Goal: Information Seeking & Learning: Learn about a topic

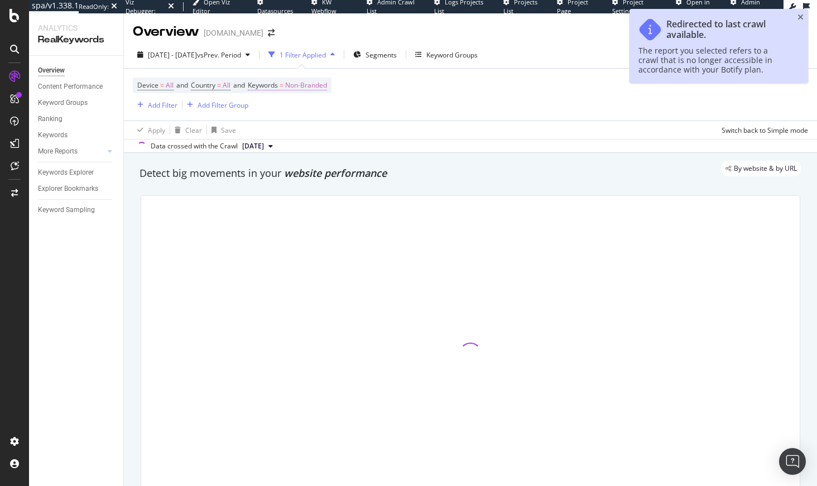
click at [327, 88] on span "Non-Branded" at bounding box center [306, 86] width 42 height 16
click at [276, 111] on span "Non-Branded" at bounding box center [287, 111] width 46 height 9
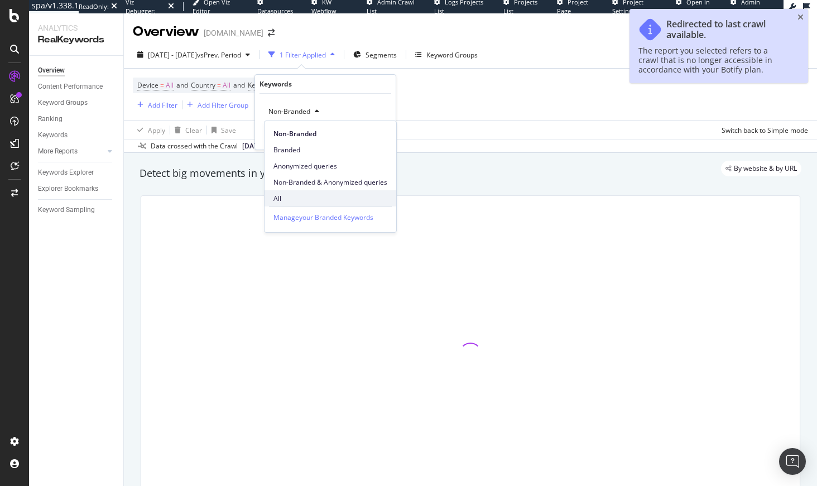
click at [283, 197] on span "All" at bounding box center [330, 199] width 114 height 10
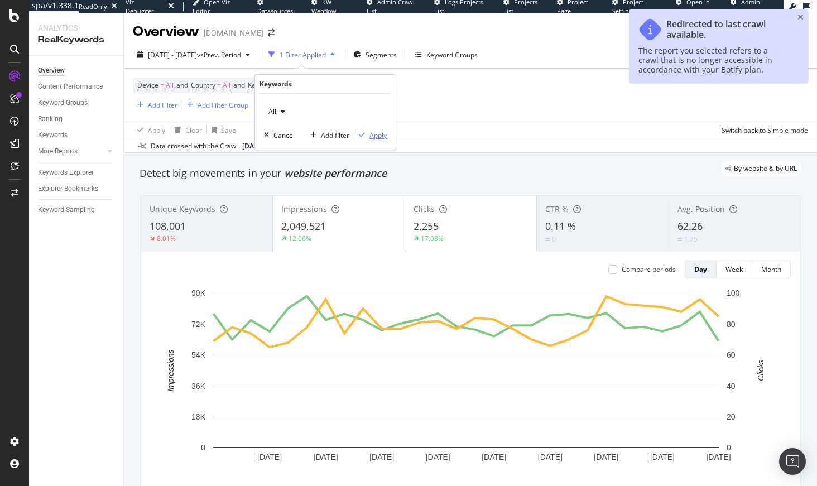
click at [378, 136] on div "Apply" at bounding box center [377, 135] width 17 height 9
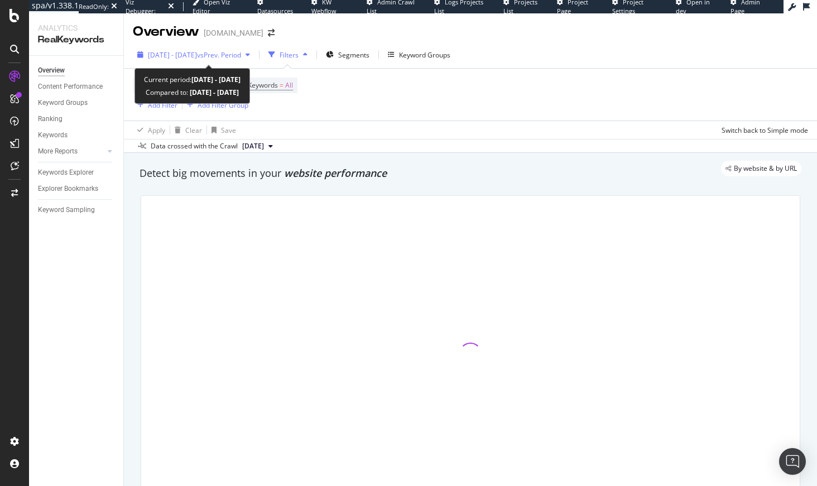
click at [197, 54] on span "[DATE] - [DATE]" at bounding box center [172, 54] width 49 height 9
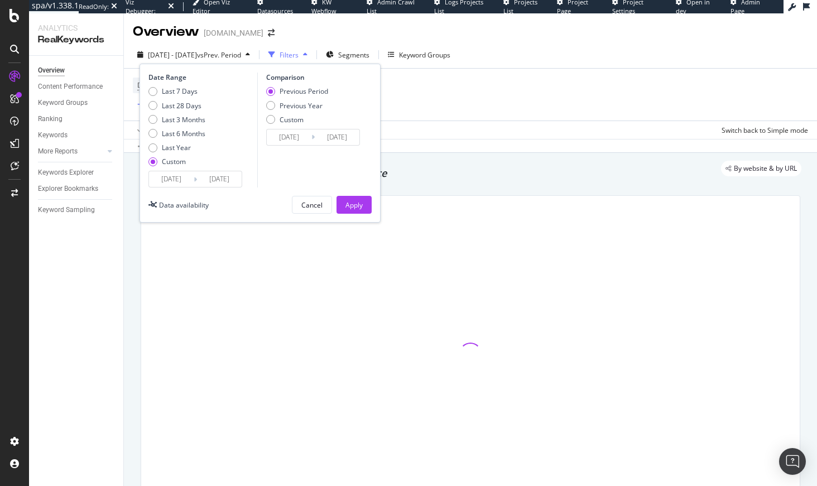
click at [175, 179] on input "[DATE]" at bounding box center [171, 179] width 45 height 16
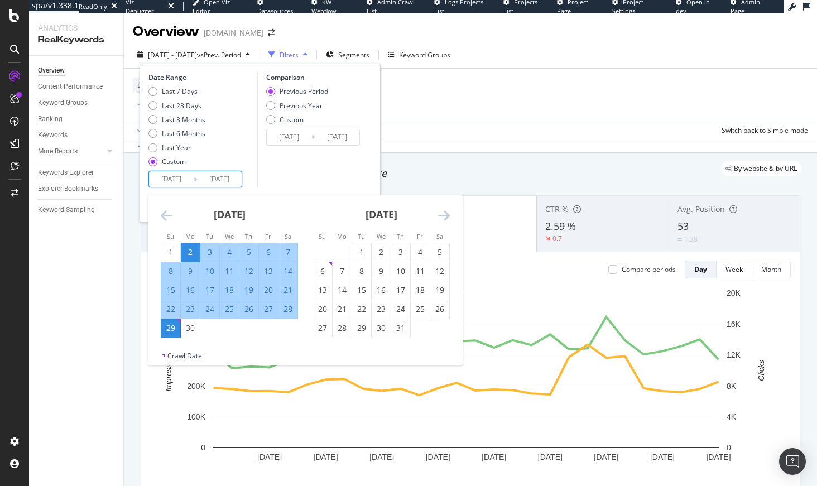
click at [168, 215] on icon "Move backward to switch to the previous month." at bounding box center [167, 215] width 12 height 13
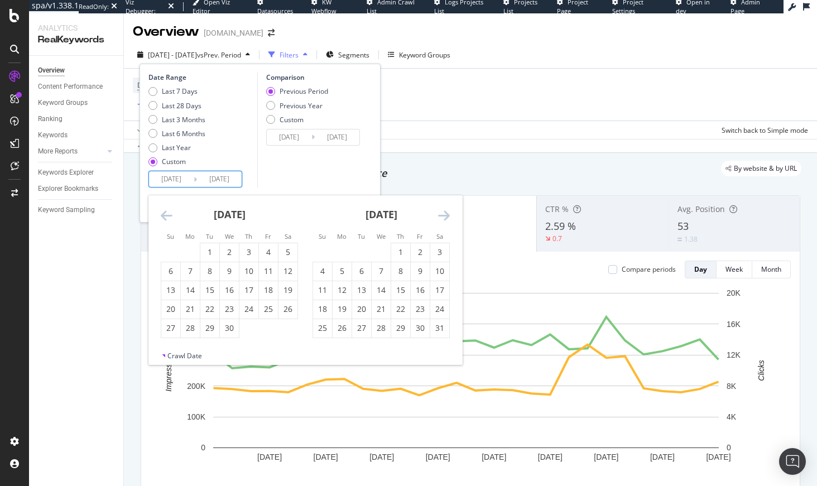
click at [168, 215] on icon "Move backward to switch to the previous month." at bounding box center [167, 215] width 12 height 13
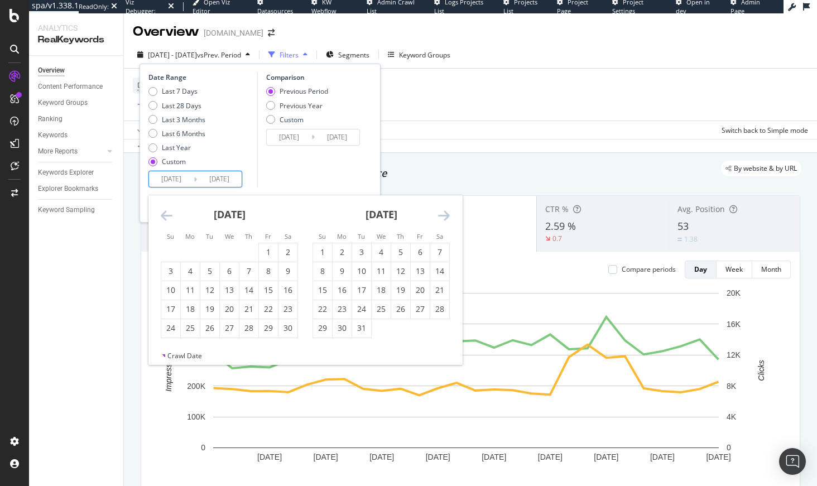
click at [168, 215] on icon "Move backward to switch to the previous month." at bounding box center [167, 215] width 12 height 13
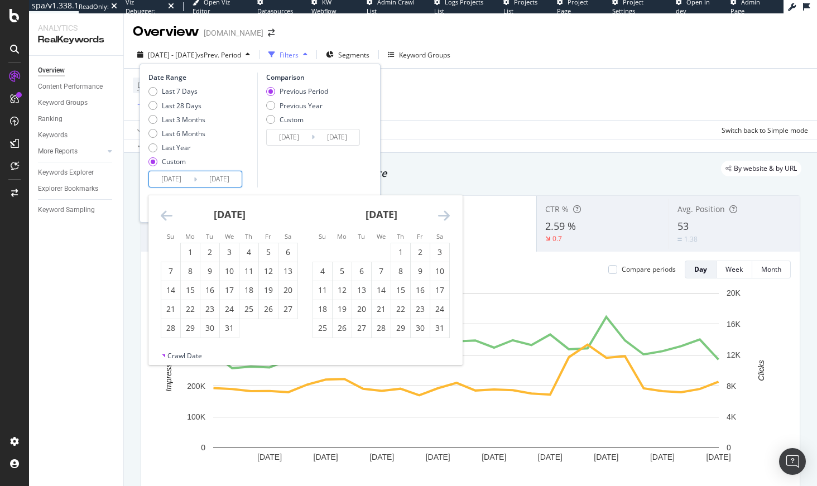
click at [168, 215] on icon "Move backward to switch to the previous month." at bounding box center [167, 215] width 12 height 13
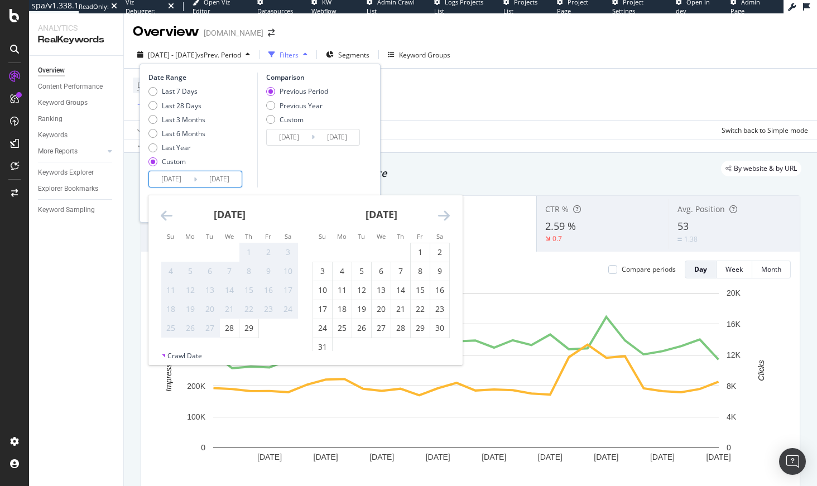
click at [168, 215] on icon "Move backward to switch to the previous month." at bounding box center [167, 215] width 12 height 13
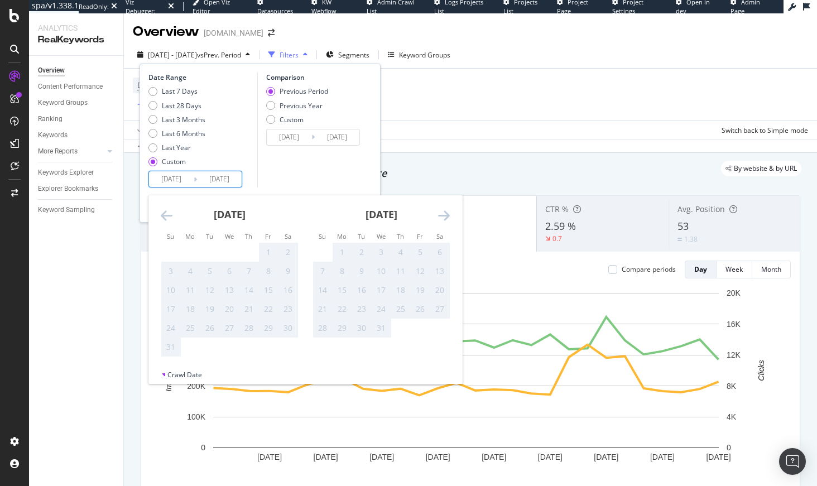
click at [168, 215] on icon "Move backward to switch to the previous month." at bounding box center [167, 215] width 12 height 13
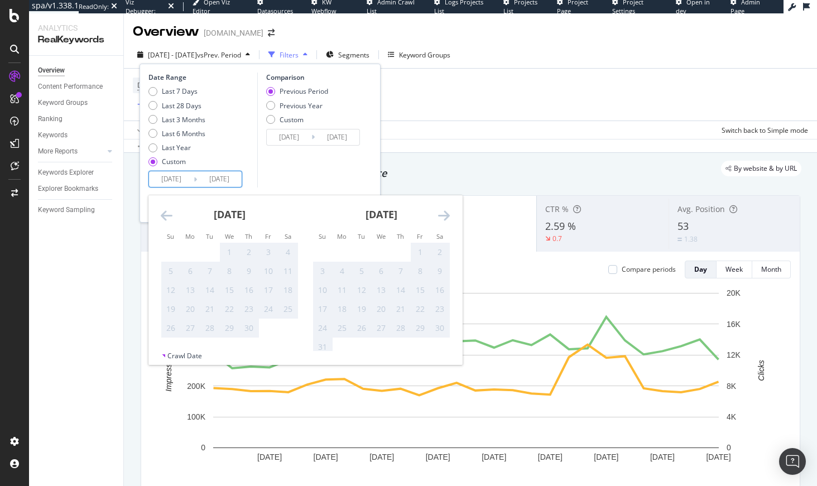
click at [443, 212] on icon "Move forward to switch to the next month." at bounding box center [444, 215] width 12 height 13
click at [383, 332] on div "28" at bounding box center [381, 327] width 19 height 11
type input "[DATE]"
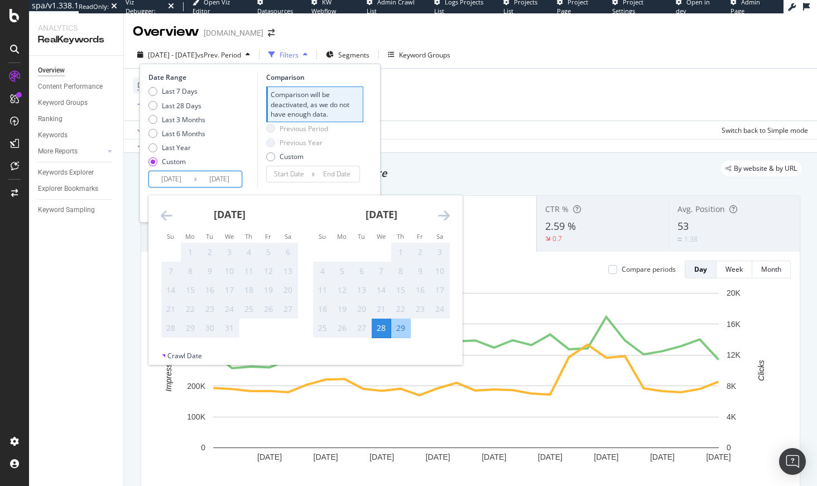
click at [443, 214] on icon "Move forward to switch to the next month." at bounding box center [444, 215] width 12 height 13
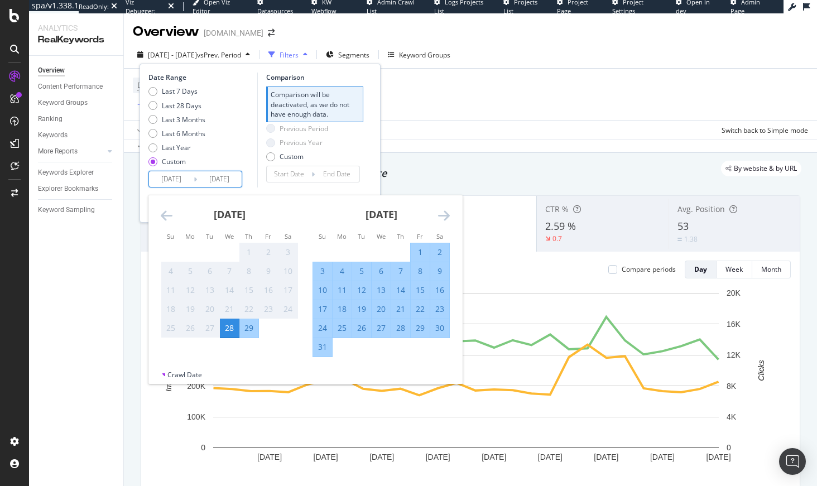
click at [443, 214] on icon "Move forward to switch to the next month." at bounding box center [444, 215] width 12 height 13
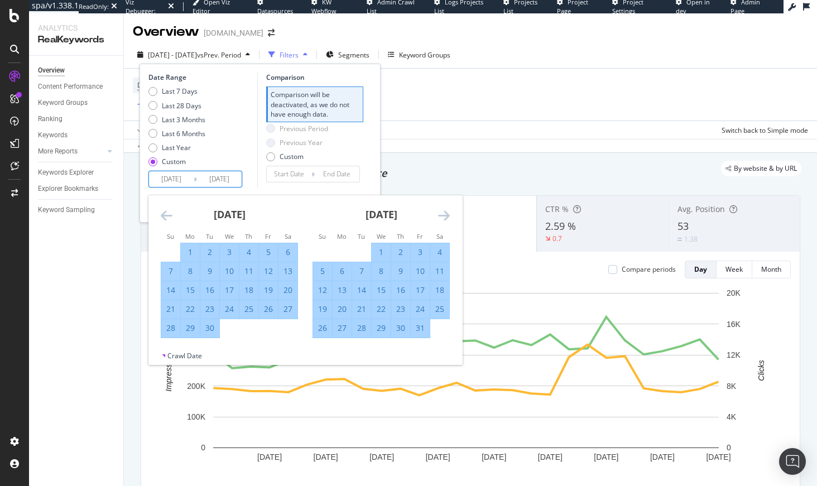
click at [443, 214] on icon "Move forward to switch to the next month." at bounding box center [444, 215] width 12 height 13
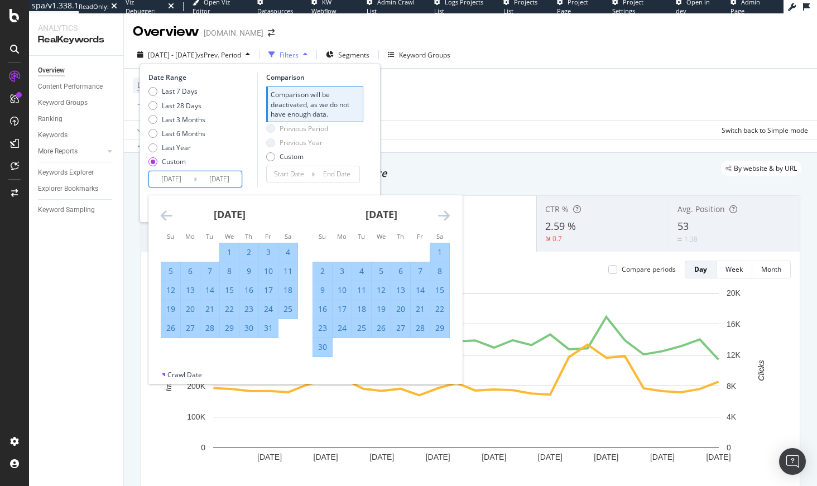
click at [443, 214] on icon "Move forward to switch to the next month." at bounding box center [444, 215] width 12 height 13
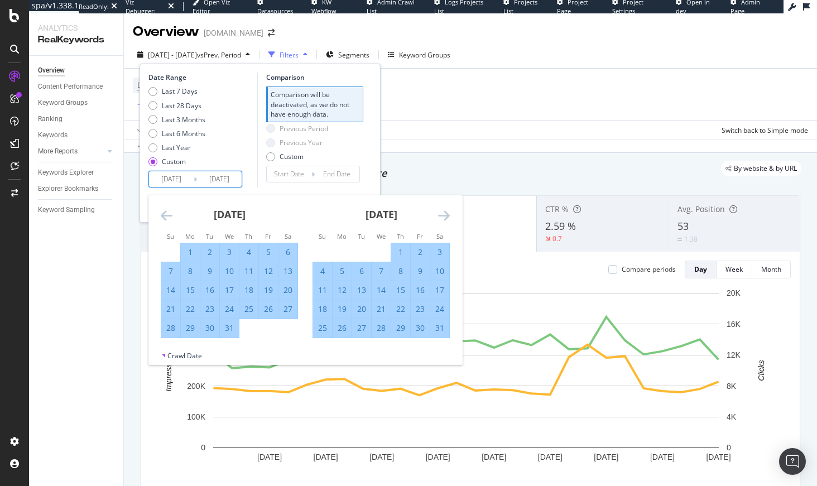
click at [443, 214] on icon "Move forward to switch to the next month." at bounding box center [444, 215] width 12 height 13
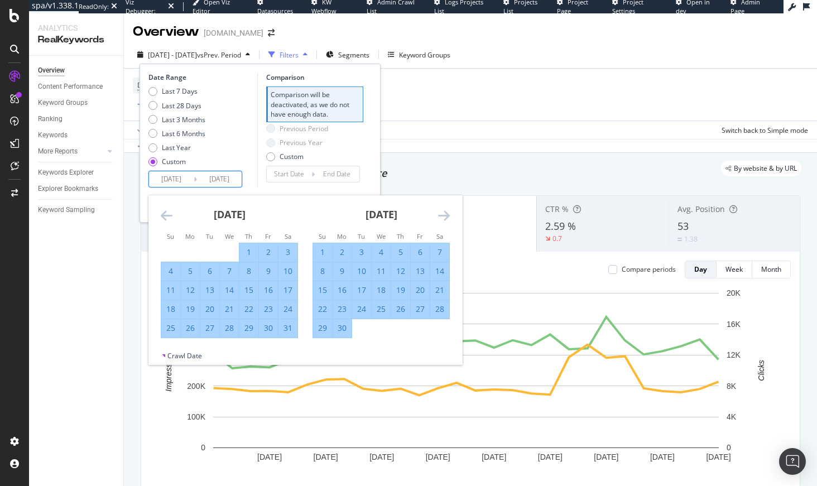
click at [443, 214] on icon "Move forward to switch to the next month." at bounding box center [444, 215] width 12 height 13
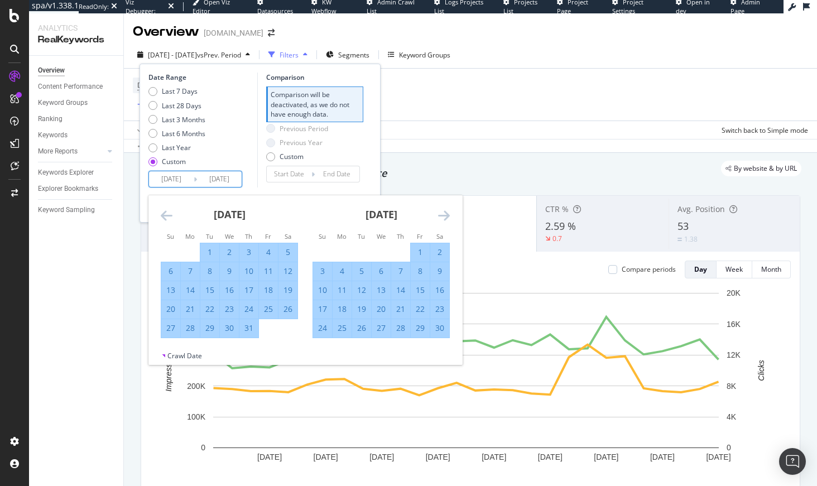
click at [443, 214] on icon "Move forward to switch to the next month." at bounding box center [444, 215] width 12 height 13
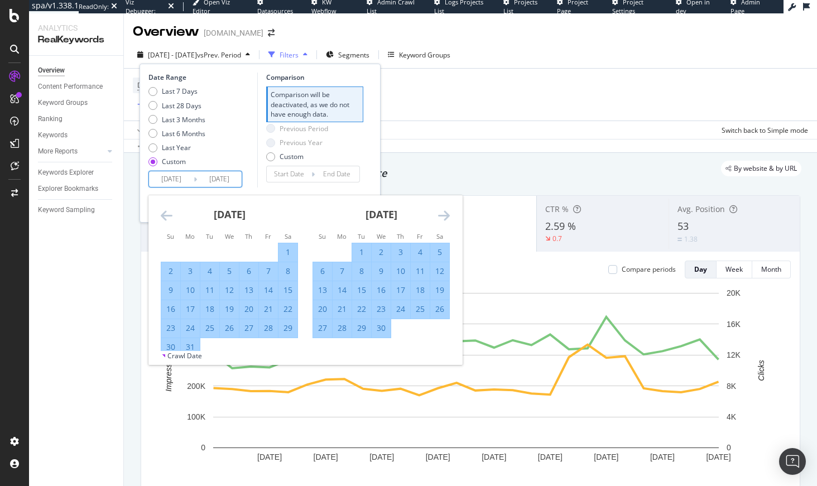
click at [443, 214] on icon "Move forward to switch to the next month." at bounding box center [444, 215] width 12 height 13
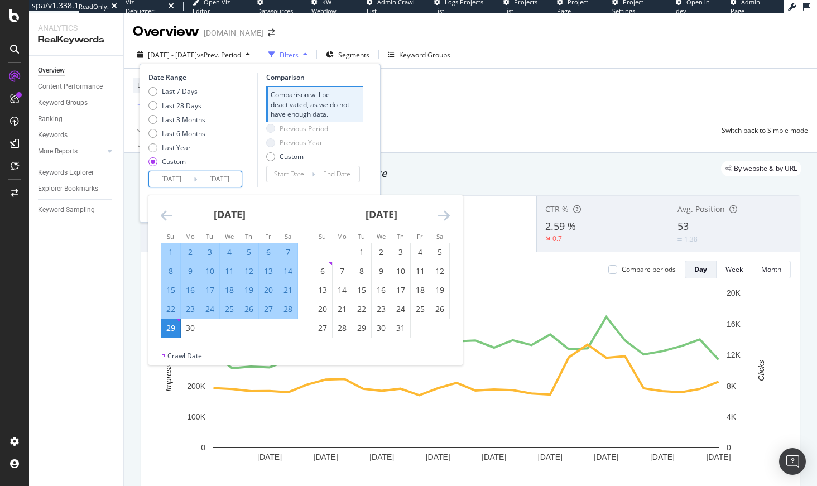
click at [443, 214] on icon "Move forward to switch to the next month." at bounding box center [444, 215] width 12 height 13
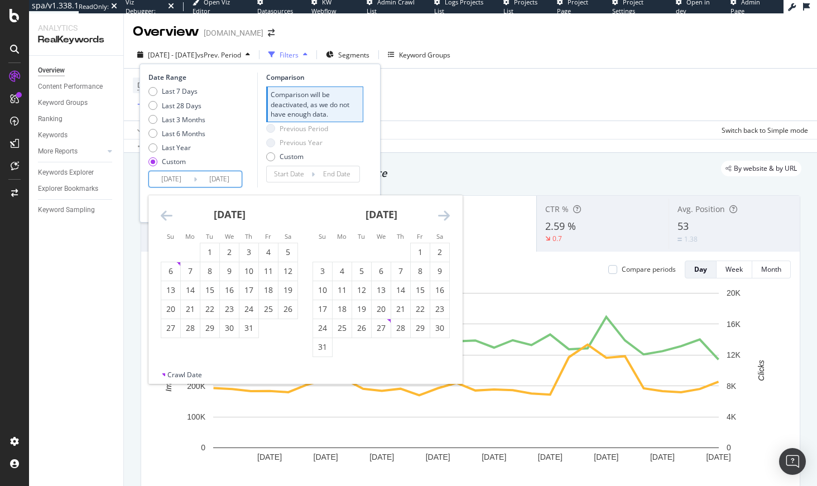
click at [443, 215] on icon "Move forward to switch to the next month." at bounding box center [444, 215] width 12 height 13
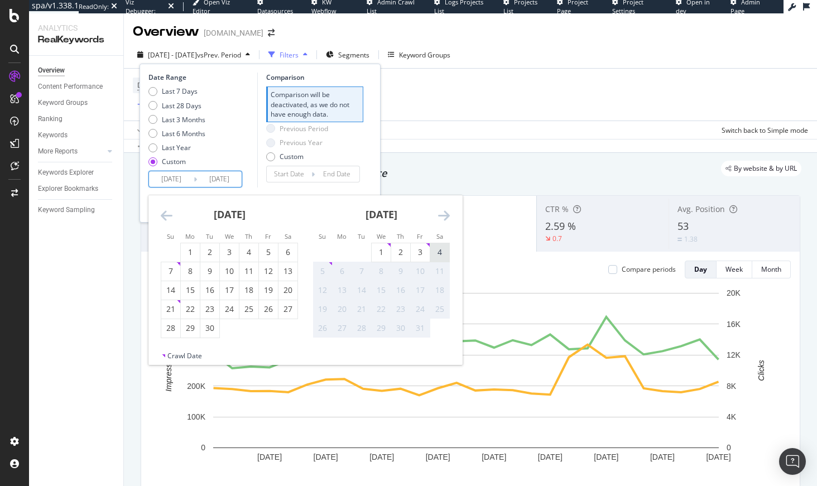
click at [435, 254] on div "4" at bounding box center [439, 252] width 19 height 11
type input "[DATE]"
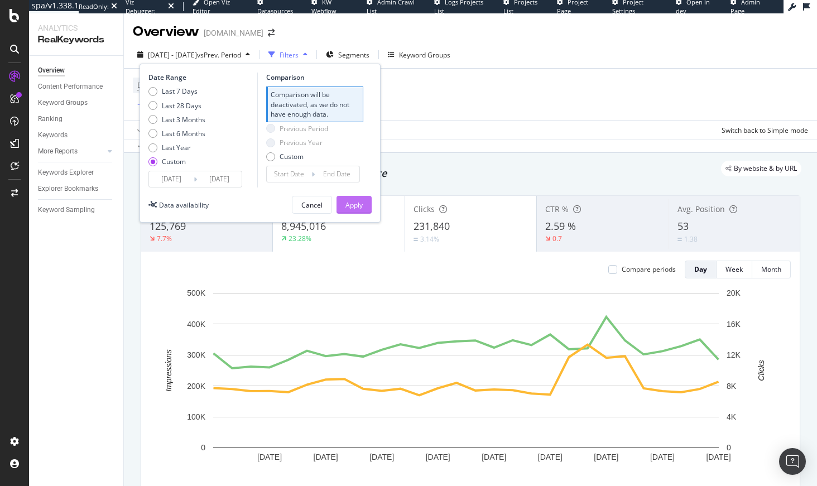
click at [349, 204] on div "Apply" at bounding box center [353, 204] width 17 height 9
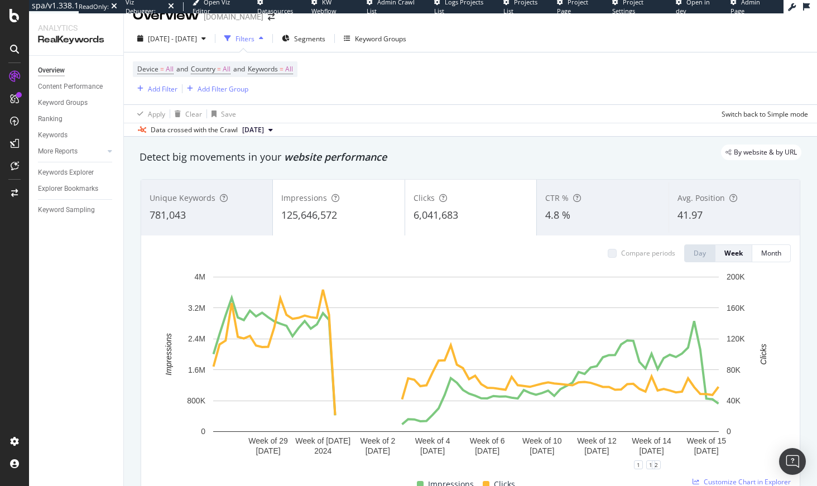
scroll to position [17, 0]
click at [148, 85] on div "Add Filter" at bounding box center [163, 88] width 30 height 9
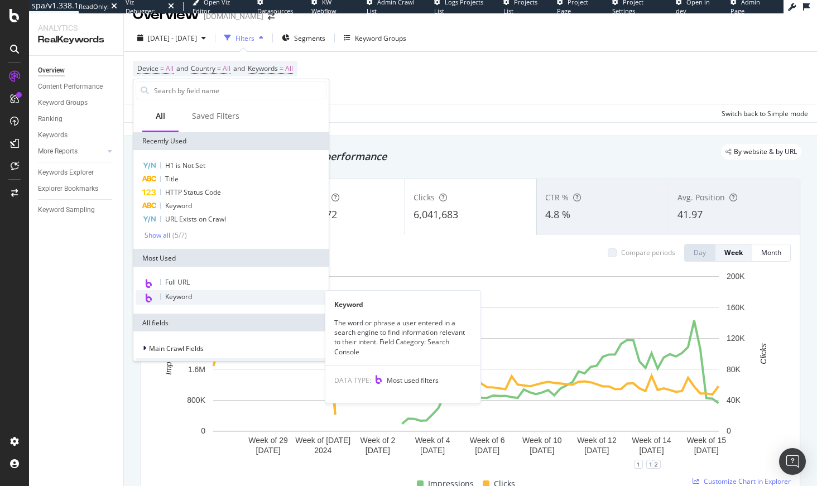
click at [181, 295] on span "Keyword" at bounding box center [178, 296] width 27 height 9
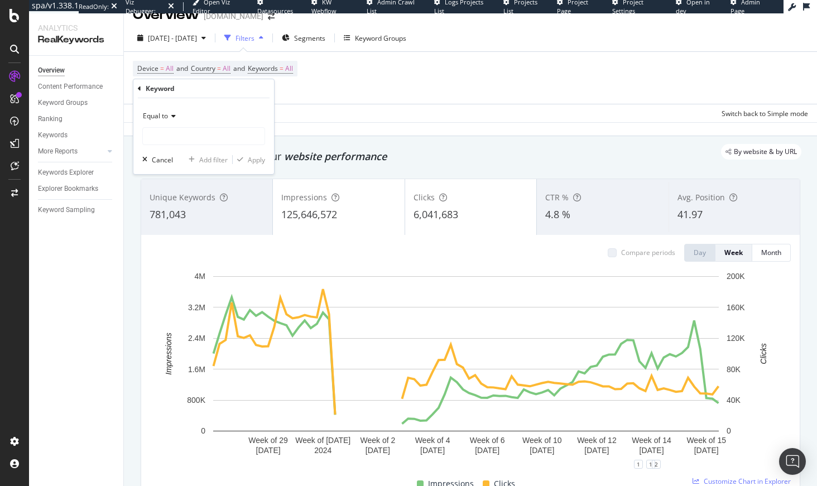
click at [163, 120] on div "Equal to" at bounding box center [203, 116] width 123 height 18
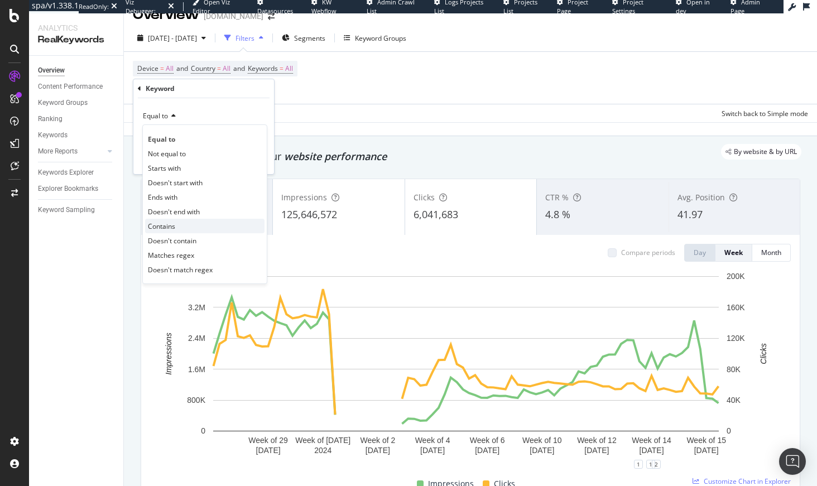
click at [173, 225] on span "Contains" at bounding box center [161, 225] width 27 height 9
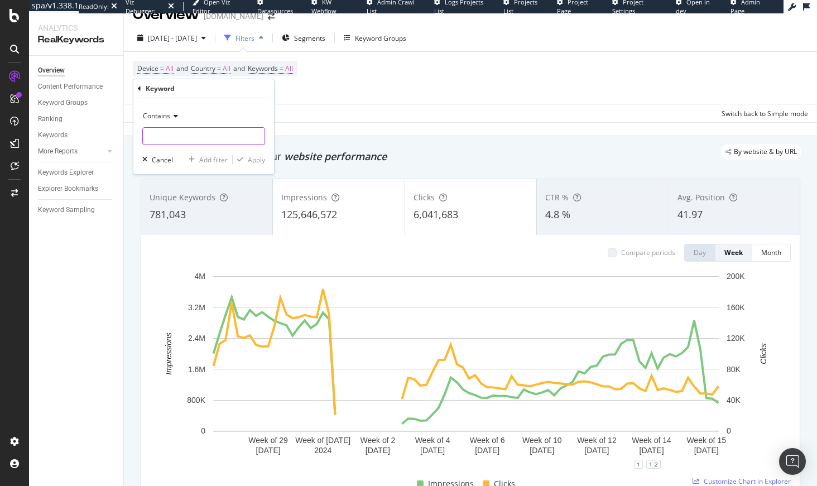
click at [153, 139] on input "text" at bounding box center [204, 136] width 122 height 18
type input "[DATE][DATE]"
click at [238, 162] on icon "button" at bounding box center [240, 159] width 6 height 7
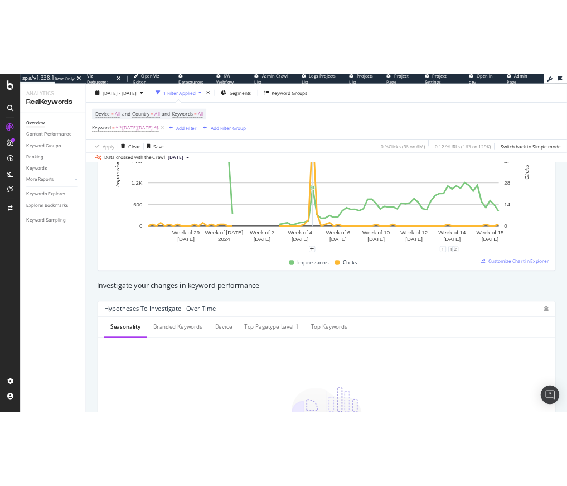
scroll to position [351, 0]
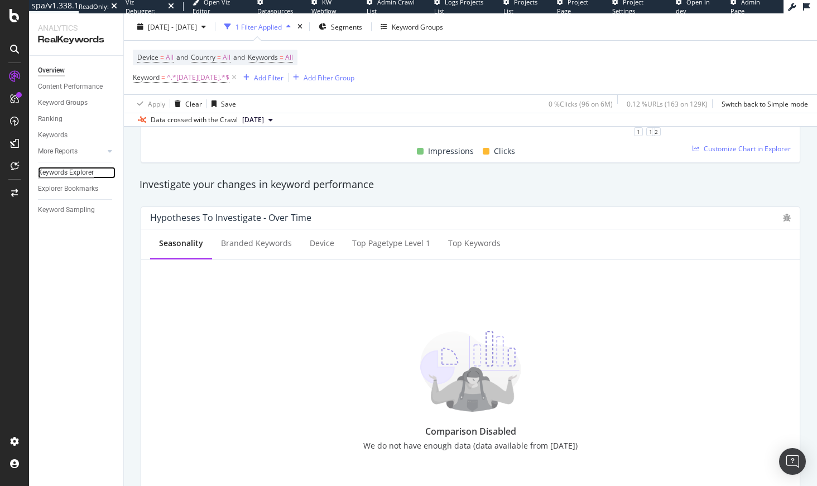
click at [65, 170] on div "Keywords Explorer" at bounding box center [66, 173] width 56 height 12
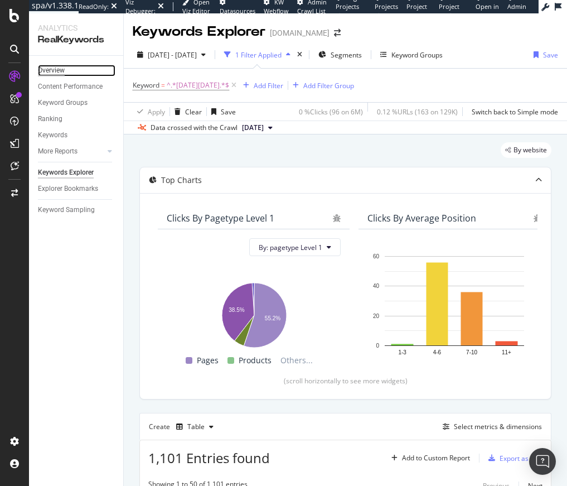
click at [49, 67] on div "Overview" at bounding box center [51, 71] width 27 height 12
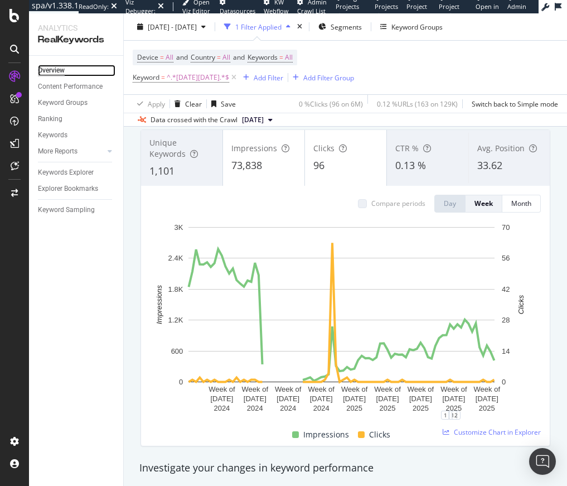
scroll to position [101, 0]
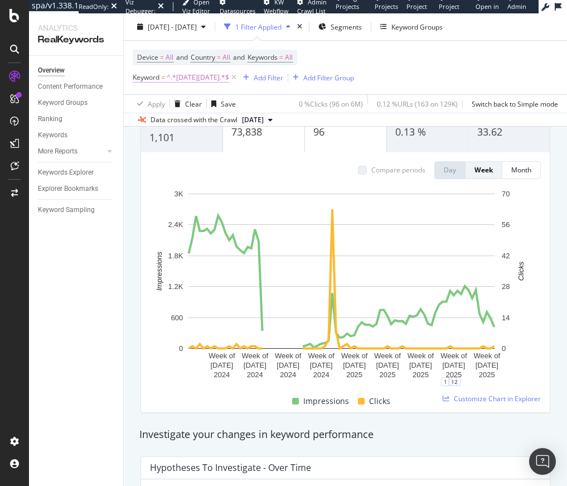
click at [175, 75] on span "^.*[DATE][DATE].*$" at bounding box center [198, 78] width 62 height 16
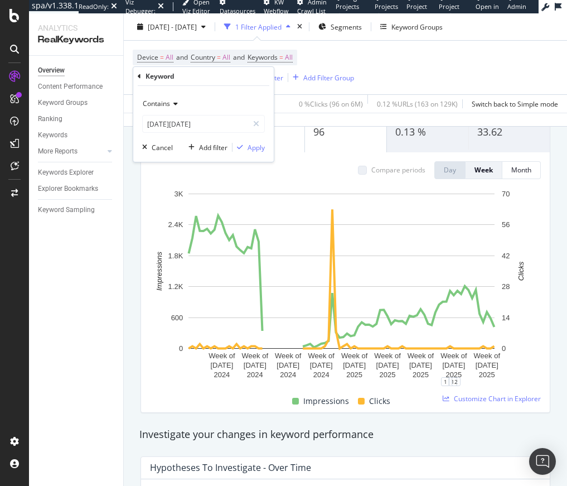
click at [332, 117] on div "Data crossed with the Crawl [DATE]" at bounding box center [345, 119] width 443 height 13
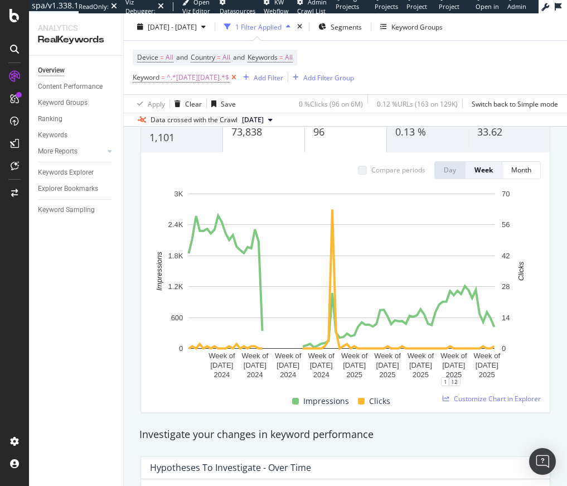
click at [229, 75] on icon at bounding box center [233, 77] width 9 height 11
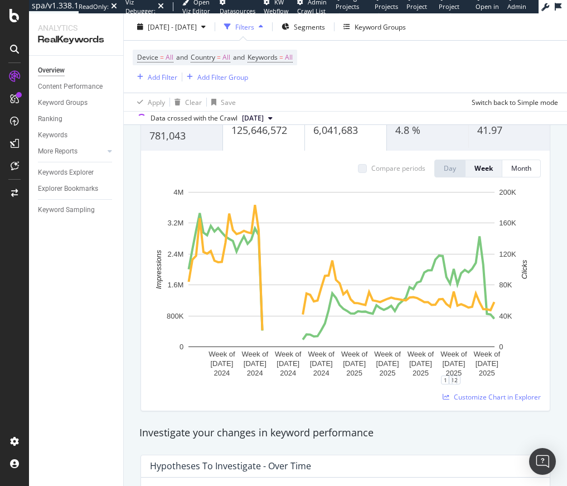
scroll to position [99, 0]
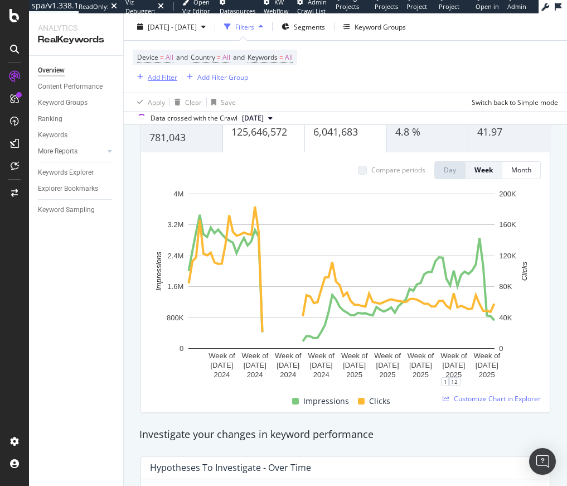
click at [164, 76] on div "Add Filter" at bounding box center [163, 76] width 30 height 9
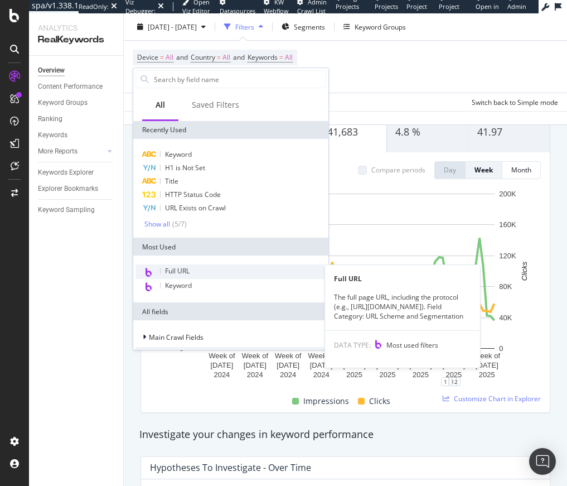
click at [185, 267] on span "Full URL" at bounding box center [177, 270] width 25 height 9
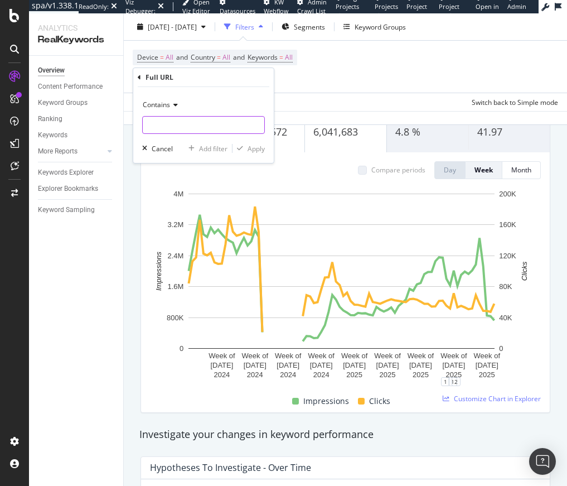
click at [175, 126] on input "text" at bounding box center [204, 125] width 122 height 18
type input "[DATE][DATE]"
click at [253, 149] on div "Apply" at bounding box center [256, 148] width 17 height 9
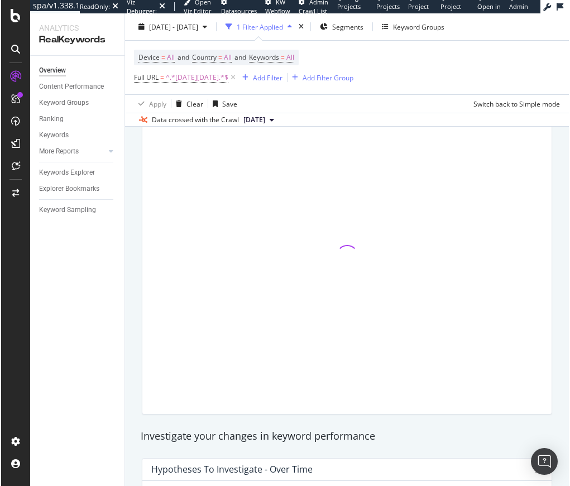
scroll to position [101, 0]
